Goal: Information Seeking & Learning: Find specific page/section

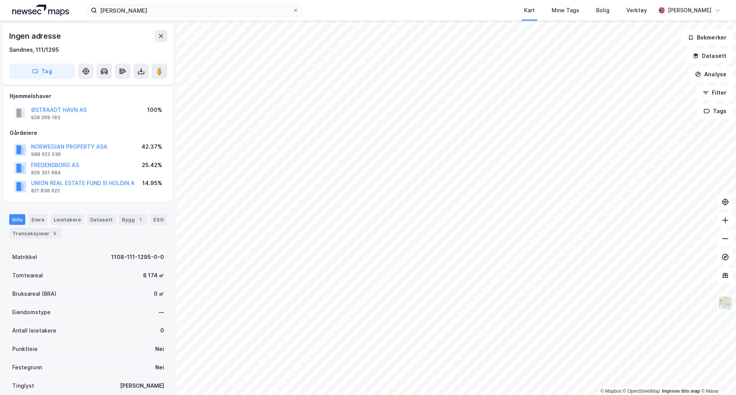
scroll to position [38, 0]
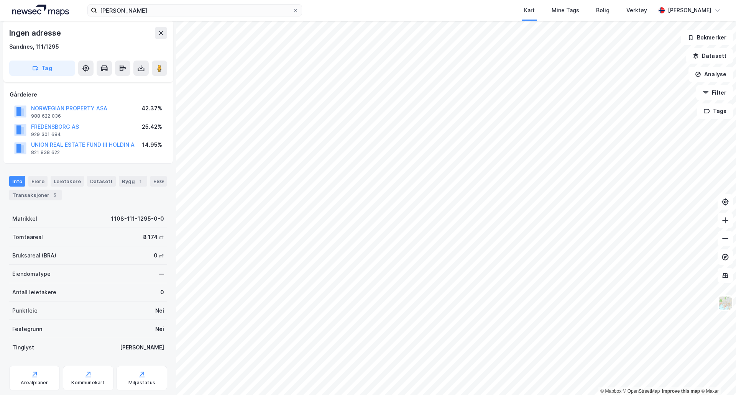
scroll to position [38, 0]
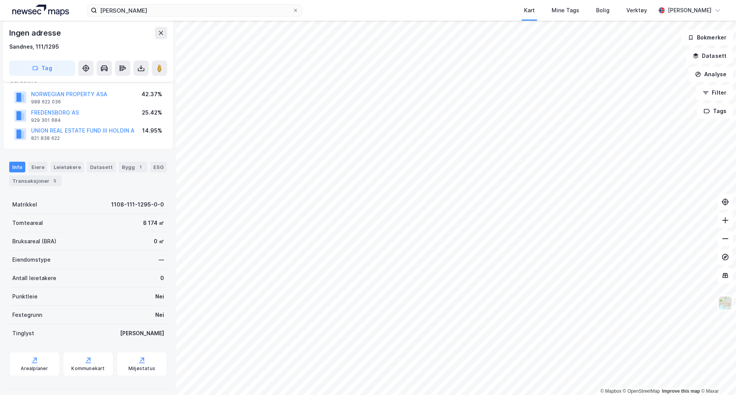
scroll to position [59, 0]
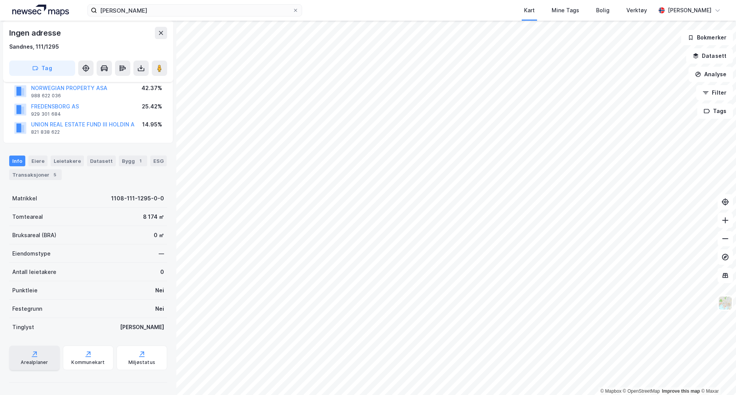
click at [35, 362] on div "Arealplaner" at bounding box center [34, 363] width 27 height 6
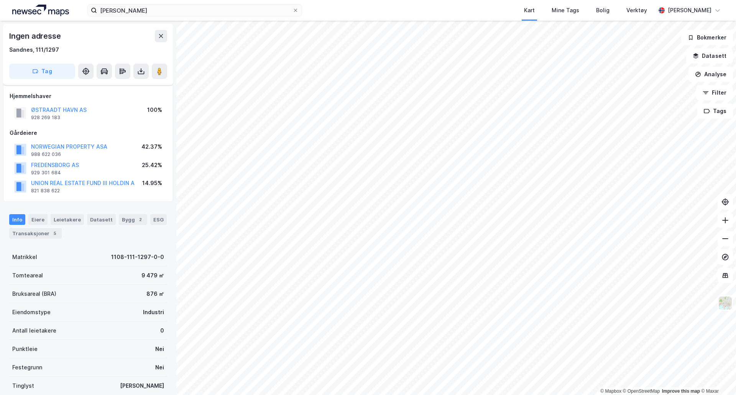
scroll to position [59, 0]
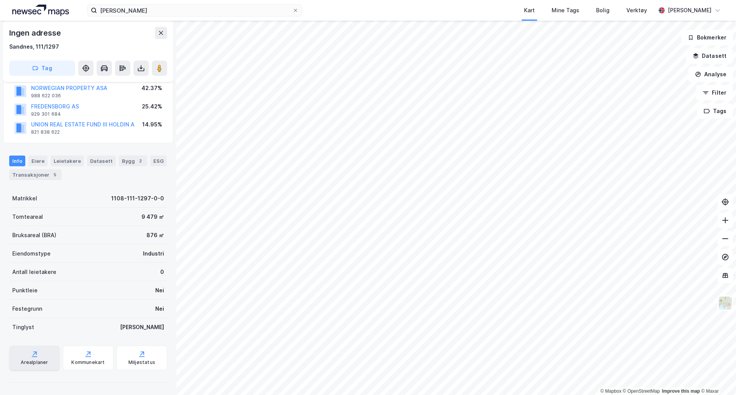
click at [43, 367] on div "Arealplaner" at bounding box center [34, 358] width 51 height 25
